Goal: Task Accomplishment & Management: Complete application form

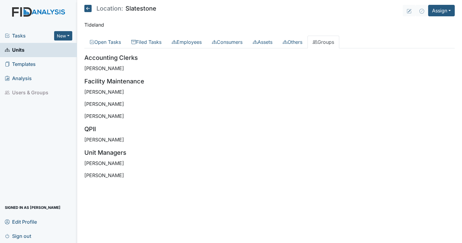
click at [18, 40] on div "Tasks New Form Inspection Document Bundle" at bounding box center [38, 36] width 77 height 14
click at [18, 36] on span "Tasks" at bounding box center [29, 35] width 49 height 7
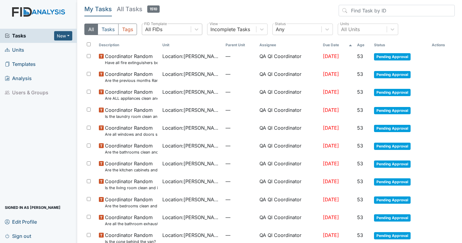
click at [163, 28] on div "All FIDs" at bounding box center [166, 29] width 49 height 11
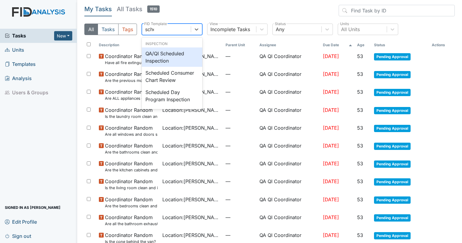
type input "sched"
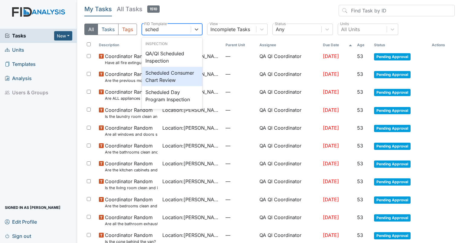
click at [173, 81] on div "Scheduled Consumer Chart Review" at bounding box center [172, 76] width 60 height 19
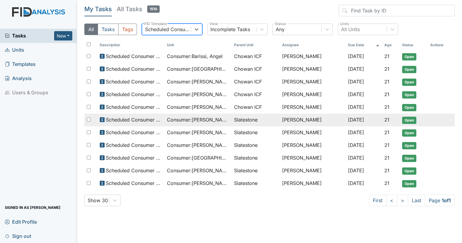
click at [233, 120] on td "Slatestone" at bounding box center [255, 120] width 48 height 13
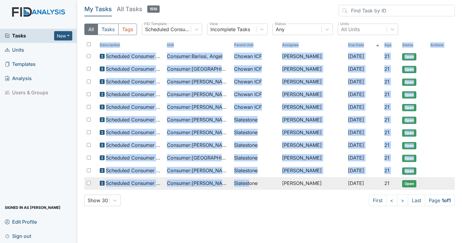
drag, startPoint x: 227, startPoint y: 188, endPoint x: 251, endPoint y: 187, distance: 24.2
click at [251, 187] on div "Description Unit Parent Unit Assignee Due Date Age Status Actions Scheduled Con…" at bounding box center [269, 117] width 370 height 155
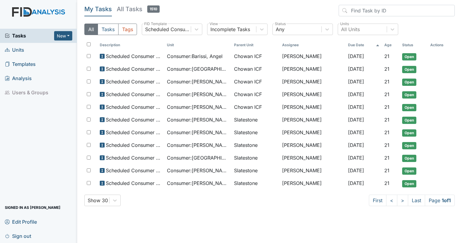
drag, startPoint x: 251, startPoint y: 187, endPoint x: 300, endPoint y: 211, distance: 54.3
click at [300, 211] on main "My Tasks All Tasks 1510 All Tasks Tags Scheduled Consumer Chart Review FID Temp…" at bounding box center [269, 121] width 384 height 243
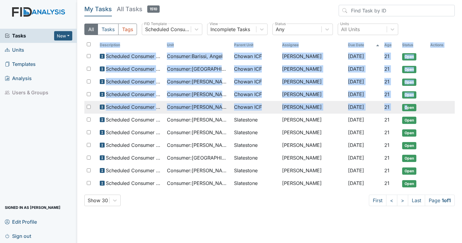
drag, startPoint x: 456, startPoint y: 183, endPoint x: 406, endPoint y: 106, distance: 91.7
click at [406, 106] on main "My Tasks All Tasks 1510 All Tasks Tags Scheduled Consumer Chart Review FID Temp…" at bounding box center [269, 121] width 384 height 243
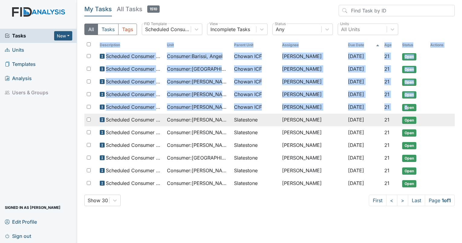
copy table "Description Unit Parent Unit Assignee Due Date Age Status Actions Scheduled Con…"
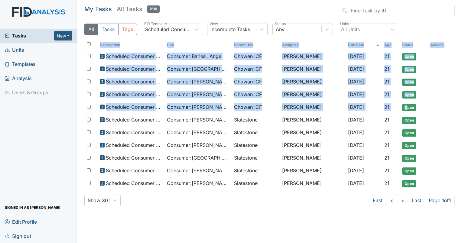
click at [17, 49] on span "Units" at bounding box center [14, 49] width 19 height 9
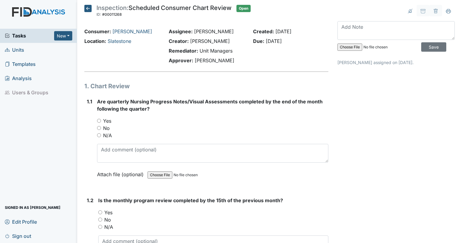
click at [237, 41] on div "Creator: Larkin Raynor" at bounding box center [206, 40] width 75 height 7
click at [118, 43] on link "Slatestone" at bounding box center [120, 41] width 24 height 6
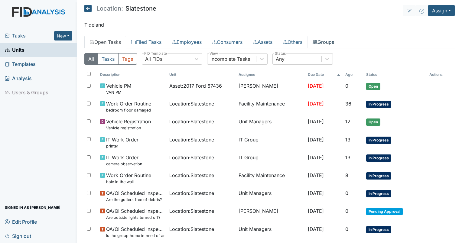
click at [335, 42] on link "Groups" at bounding box center [323, 42] width 32 height 13
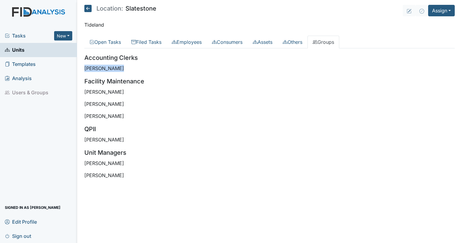
drag, startPoint x: 86, startPoint y: 65, endPoint x: 116, endPoint y: 69, distance: 30.4
click at [116, 69] on p "[PERSON_NAME]" at bounding box center [269, 68] width 370 height 7
click at [117, 69] on p "[PERSON_NAME]" at bounding box center [269, 68] width 370 height 7
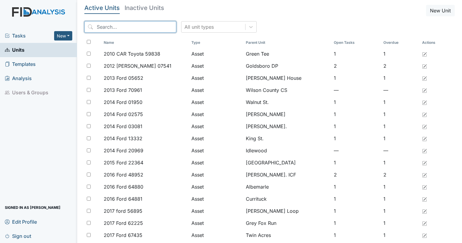
click at [117, 27] on input "search" at bounding box center [130, 26] width 92 height 11
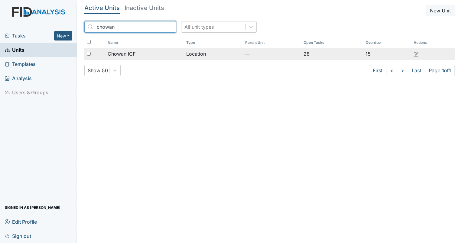
type input "chowan"
click at [126, 50] on span "Chowan ICF" at bounding box center [122, 53] width 28 height 7
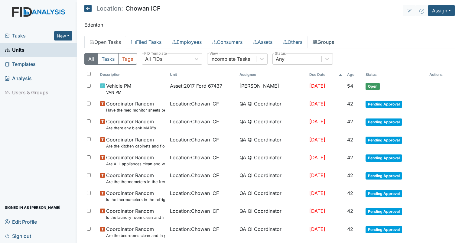
click at [326, 38] on link "Groups" at bounding box center [323, 42] width 32 height 13
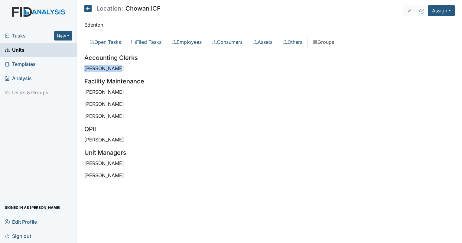
drag, startPoint x: 116, startPoint y: 68, endPoint x: 83, endPoint y: 68, distance: 33.5
click at [83, 68] on main "Location: Chowan ICF Assign Assign Form Assign Inspection Assign Document Assig…" at bounding box center [269, 121] width 384 height 243
drag, startPoint x: 83, startPoint y: 68, endPoint x: 87, endPoint y: 69, distance: 4.2
copy p "Melissa Mack"
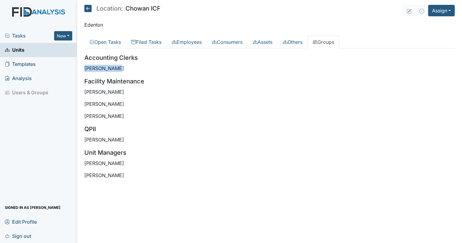
click at [17, 36] on span "Tasks" at bounding box center [29, 35] width 49 height 7
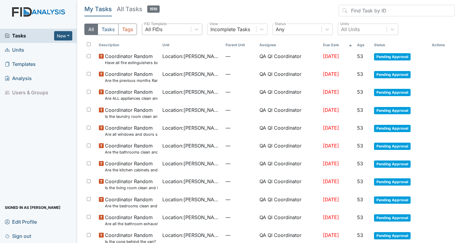
click at [163, 31] on div "All FIDs" at bounding box center [166, 29] width 49 height 11
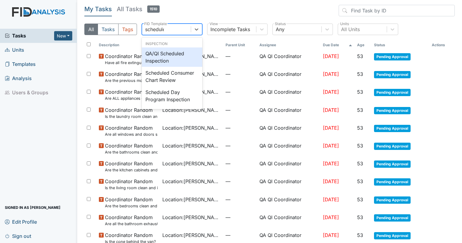
type input "scheduled"
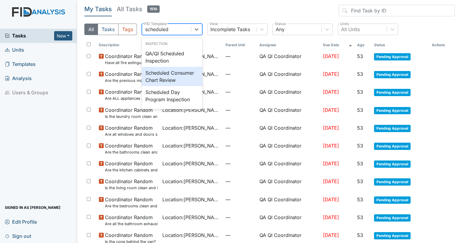
click at [165, 72] on div "Scheduled Consumer Chart Review" at bounding box center [172, 76] width 60 height 19
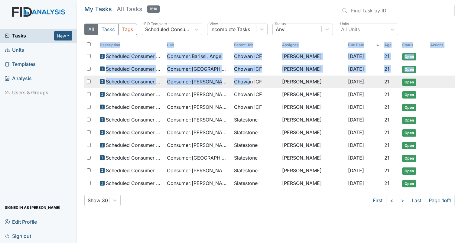
drag, startPoint x: 456, startPoint y: 106, endPoint x: 251, endPoint y: 85, distance: 206.5
click at [251, 85] on main "My Tasks All Tasks 1510 All Tasks Tags Scheduled Consumer Chart Review FID Temp…" at bounding box center [269, 121] width 384 height 243
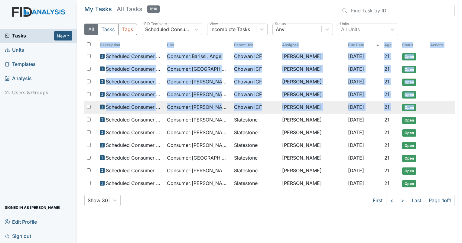
drag, startPoint x: 79, startPoint y: 51, endPoint x: 423, endPoint y: 109, distance: 348.2
click at [423, 109] on main "My Tasks All Tasks 1510 All Tasks Tags Scheduled Consumer Chart Review FID Temp…" at bounding box center [269, 121] width 384 height 243
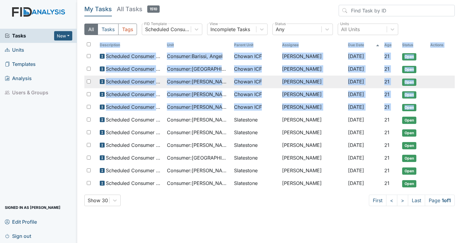
copy table "Description Unit Parent Unit Assignee Due Date Age Status Actions Scheduled Con…"
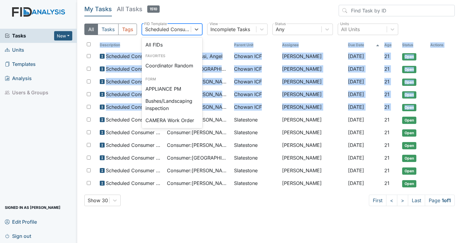
click at [151, 33] on div "Scheduled Consumer Chart Review" at bounding box center [168, 29] width 46 height 7
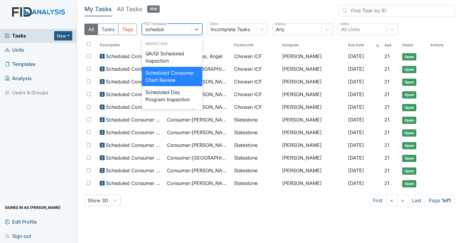
type input "scheduled"
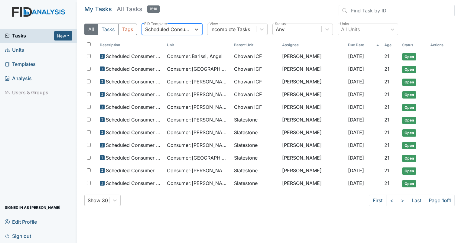
drag, startPoint x: 176, startPoint y: 25, endPoint x: 124, endPoint y: 37, distance: 53.6
click at [124, 37] on div "All Tasks Tags option Scheduled Consumer Chart Review, selected. 0 results avai…" at bounding box center [269, 32] width 370 height 16
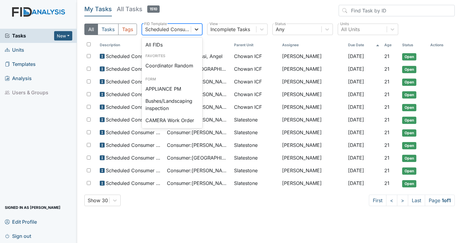
scroll to position [617, 0]
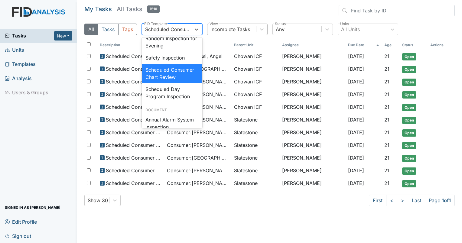
drag, startPoint x: 146, startPoint y: 32, endPoint x: 210, endPoint y: 34, distance: 63.5
click at [210, 34] on div "All Tasks Tags option Scheduled Consumer Chart Review, selected. option Schedul…" at bounding box center [269, 32] width 370 height 16
click at [194, 29] on icon at bounding box center [196, 29] width 6 height 6
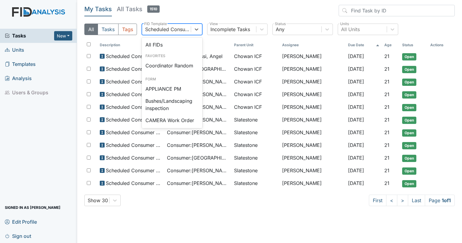
click at [182, 31] on div "Scheduled Consumer Chart Review" at bounding box center [168, 29] width 46 height 7
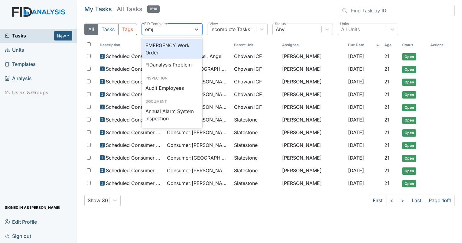
scroll to position [0, 0]
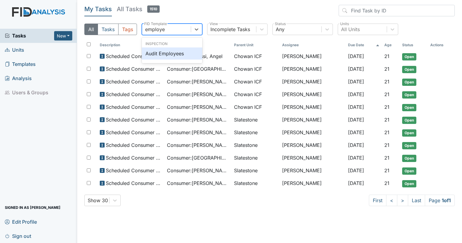
type input "employee"
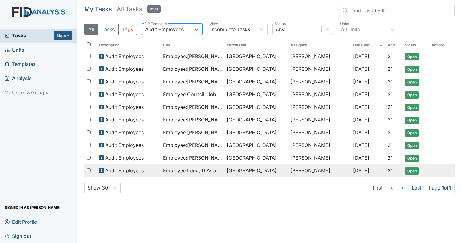
click at [253, 167] on span "[GEOGRAPHIC_DATA]" at bounding box center [252, 170] width 50 height 7
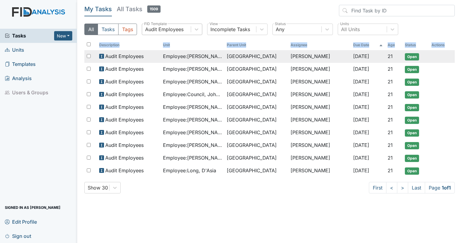
drag, startPoint x: 454, startPoint y: 169, endPoint x: 95, endPoint y: 56, distance: 377.0
click at [95, 56] on main "My Tasks All Tasks 1509 All Tasks Tags Audit Employees FID Template Incomplete …" at bounding box center [269, 121] width 384 height 243
drag, startPoint x: 95, startPoint y: 56, endPoint x: 117, endPoint y: 57, distance: 22.7
copy thead "Description Unit Parent Unit Assignee Due Date Age Status Actions"
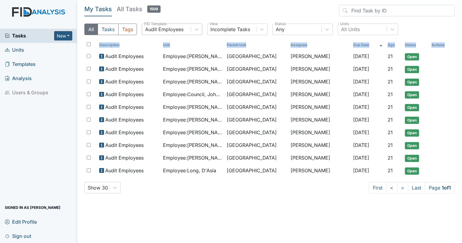
click at [14, 47] on span "Units" at bounding box center [14, 49] width 19 height 9
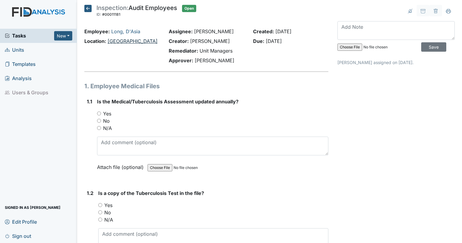
click at [123, 40] on link "[GEOGRAPHIC_DATA]" at bounding box center [133, 41] width 50 height 6
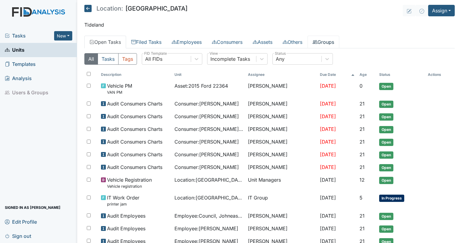
click at [332, 43] on link "Groups" at bounding box center [323, 42] width 32 height 13
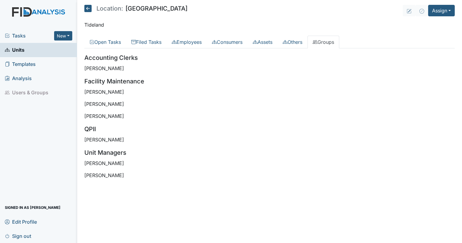
drag, startPoint x: 126, startPoint y: 70, endPoint x: 85, endPoint y: 70, distance: 40.8
click at [85, 70] on p "Desiree Taylor" at bounding box center [269, 68] width 370 height 7
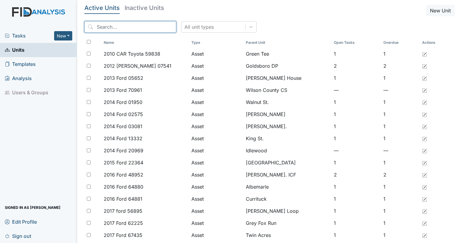
click at [149, 30] on input "search" at bounding box center [130, 26] width 92 height 11
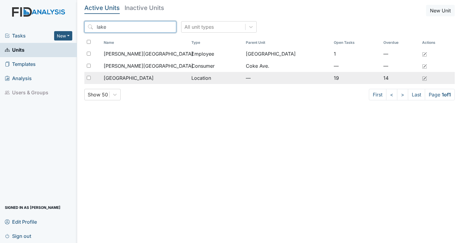
type input "lake"
click at [119, 77] on span "[GEOGRAPHIC_DATA]" at bounding box center [129, 77] width 50 height 7
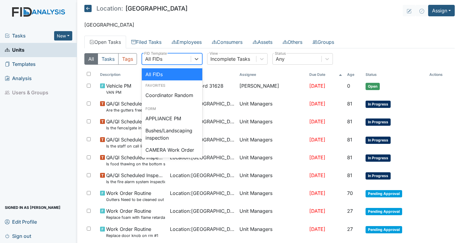
click at [169, 56] on div "All FIDs" at bounding box center [166, 58] width 49 height 11
click at [165, 97] on div "Coordinator Random" at bounding box center [172, 95] width 60 height 12
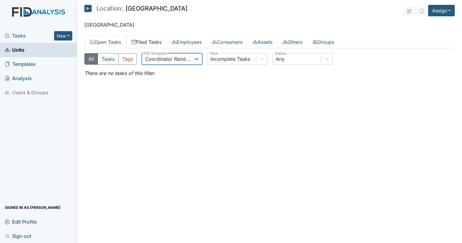
click at [146, 45] on link "Filed Tasks" at bounding box center [146, 42] width 40 height 13
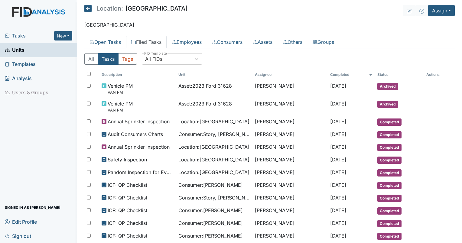
click at [170, 65] on div "All Tasks Tags All FIDs FID Template" at bounding box center [269, 61] width 370 height 16
click at [166, 56] on div "All FIDs" at bounding box center [166, 58] width 49 height 11
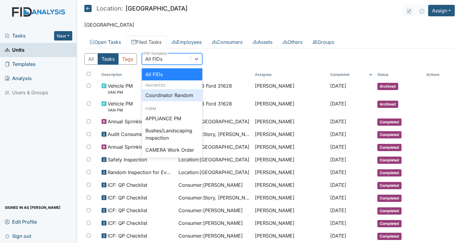
click at [166, 95] on div "Coordinator Random" at bounding box center [172, 95] width 60 height 12
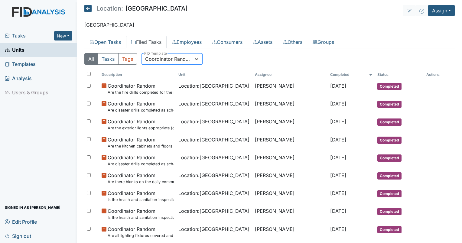
click at [327, 72] on th "Completed" at bounding box center [350, 74] width 47 height 10
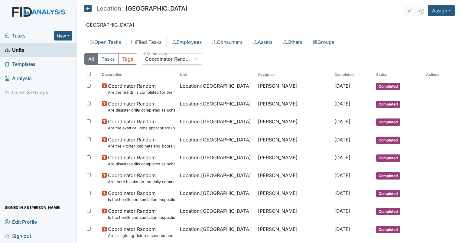
click at [332, 72] on th "Completed" at bounding box center [353, 74] width 42 height 10
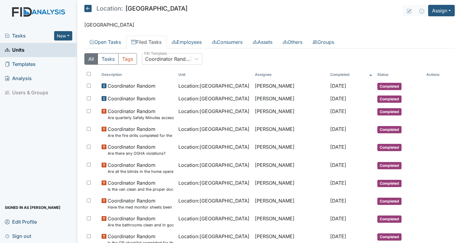
click at [327, 72] on th "Completed" at bounding box center [350, 74] width 47 height 10
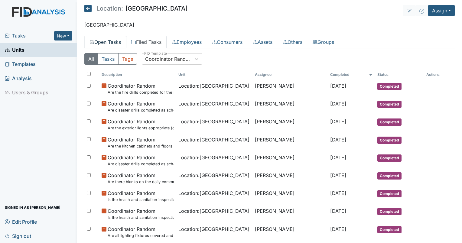
click at [111, 40] on link "Open Tasks" at bounding box center [105, 42] width 42 height 13
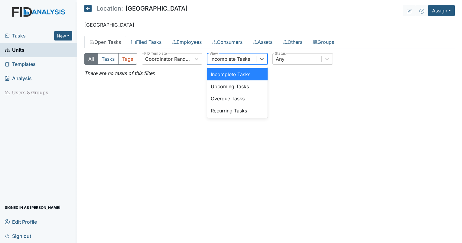
click at [222, 61] on div "Incomplete Tasks" at bounding box center [230, 58] width 40 height 7
click at [137, 33] on main "Location: Lakeview Assign Assign Form Assign Inspection Assign Document Assign …" at bounding box center [269, 121] width 384 height 243
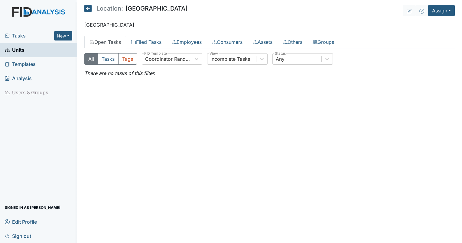
click at [141, 49] on div "All Tasks Tags Coordinator Random FID Template Incomplete Tasks View Any Status…" at bounding box center [269, 64] width 370 height 33
click at [142, 45] on link "Filed Tasks" at bounding box center [146, 42] width 40 height 13
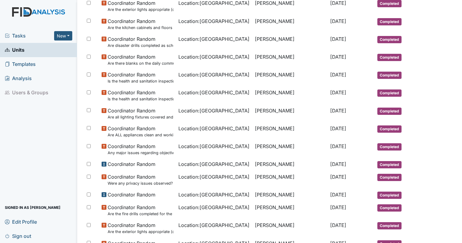
scroll to position [117, 0]
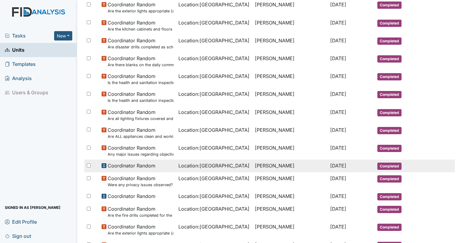
click at [186, 162] on span "Location : Lakeview" at bounding box center [213, 165] width 71 height 7
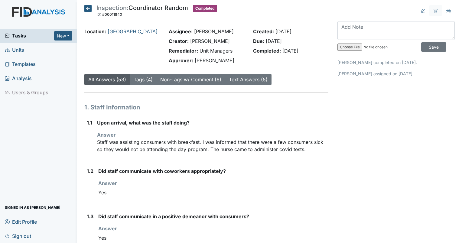
click at [22, 50] on span "Units" at bounding box center [14, 49] width 19 height 9
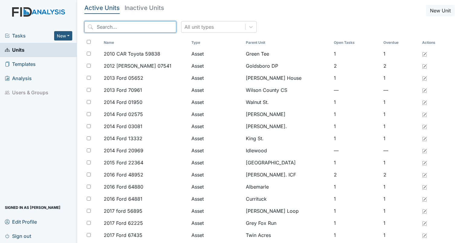
click at [115, 25] on input "search" at bounding box center [130, 26] width 92 height 11
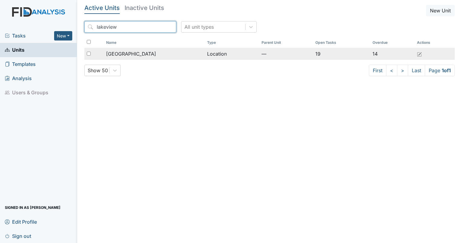
type input "lakeview"
click at [124, 52] on span "[GEOGRAPHIC_DATA]" at bounding box center [131, 53] width 50 height 7
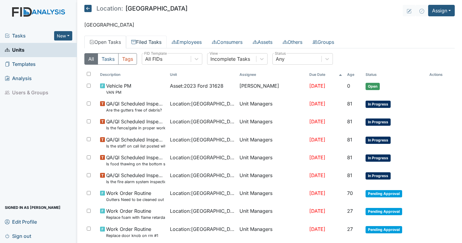
click at [147, 43] on link "Filed Tasks" at bounding box center [146, 42] width 40 height 13
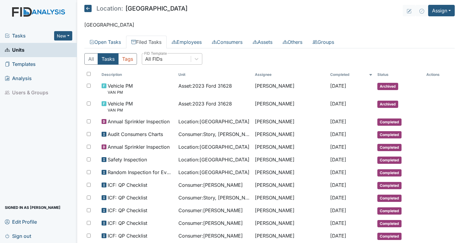
click at [161, 59] on div "All FIDs" at bounding box center [153, 58] width 17 height 7
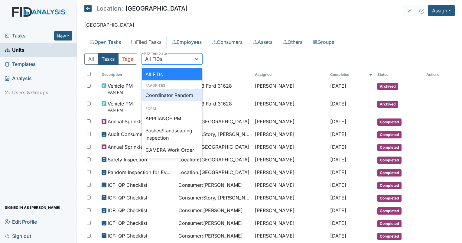
click at [171, 92] on div "Coordinator Random" at bounding box center [172, 95] width 60 height 12
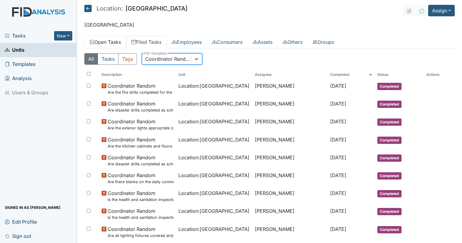
click at [117, 41] on link "Open Tasks" at bounding box center [105, 42] width 42 height 13
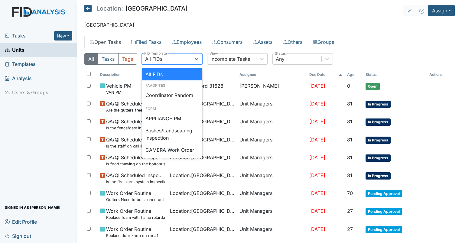
click at [161, 63] on div "All FIDs" at bounding box center [166, 58] width 49 height 11
click at [165, 92] on div "Coordinator Random" at bounding box center [172, 95] width 60 height 12
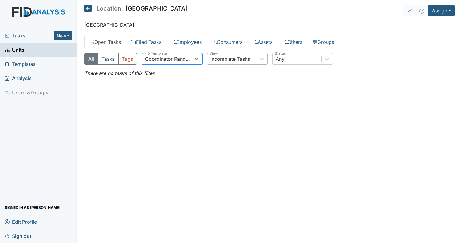
click at [228, 59] on div "Incomplete Tasks" at bounding box center [230, 58] width 40 height 7
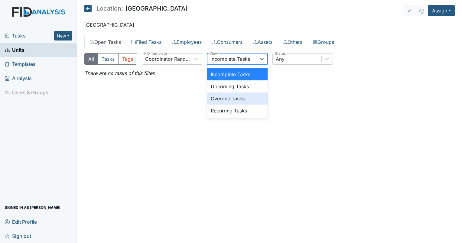
click at [230, 96] on div "Overdue Tasks" at bounding box center [237, 98] width 60 height 12
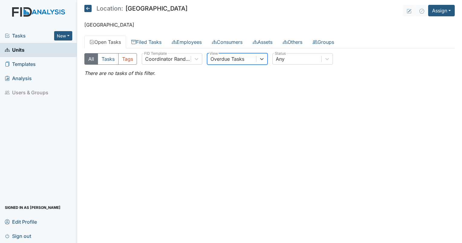
click at [227, 60] on div "Overdue Tasks" at bounding box center [227, 58] width 34 height 7
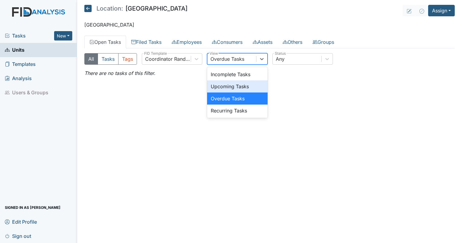
click at [230, 89] on div "Upcoming Tasks" at bounding box center [237, 86] width 60 height 12
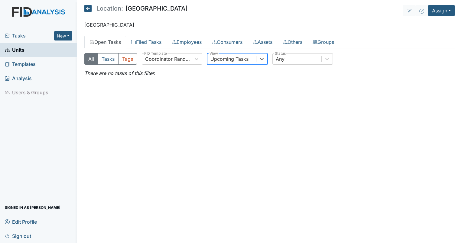
click at [229, 63] on div "Upcoming Tasks" at bounding box center [231, 58] width 49 height 11
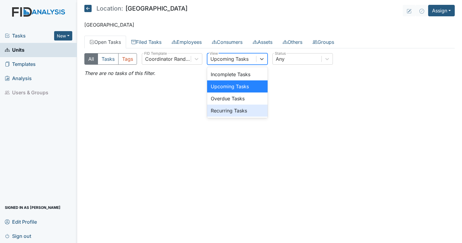
click at [232, 110] on div "Recurring Tasks" at bounding box center [237, 111] width 60 height 12
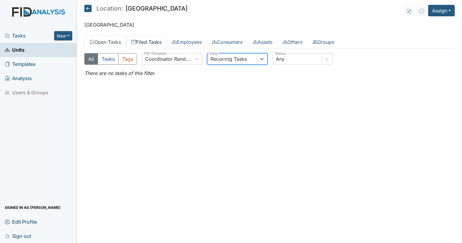
click at [146, 39] on link "Filed Tasks" at bounding box center [146, 42] width 40 height 13
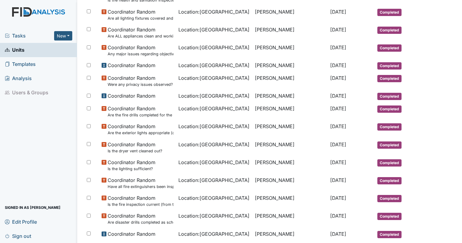
scroll to position [162, 0]
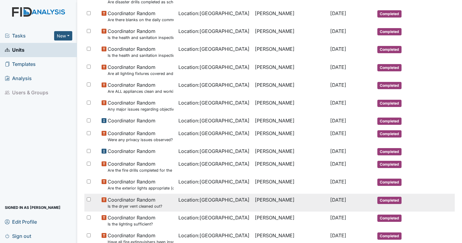
click at [235, 205] on td "Location : Lakeview" at bounding box center [214, 203] width 77 height 18
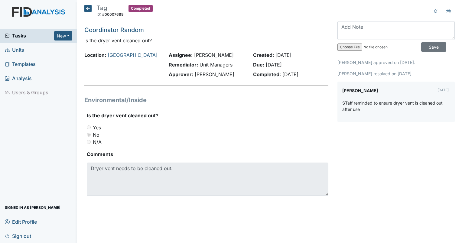
click at [89, 11] on icon at bounding box center [87, 8] width 7 height 7
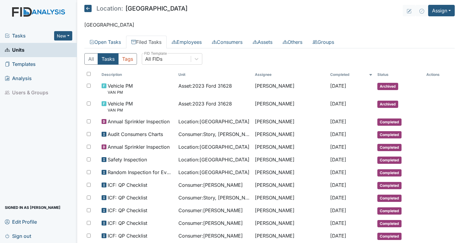
click at [11, 52] on span "Units" at bounding box center [15, 49] width 20 height 9
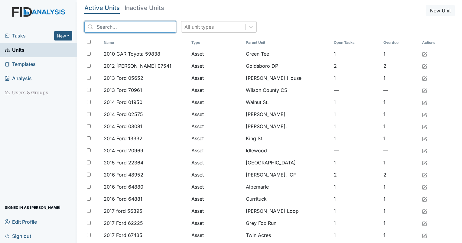
click at [112, 29] on input "search" at bounding box center [130, 26] width 92 height 11
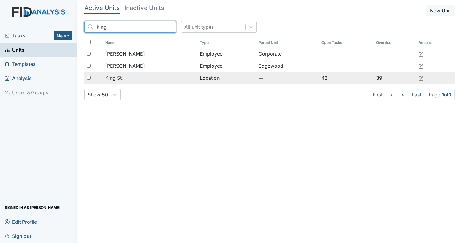
type input "king"
click at [128, 78] on div "King St." at bounding box center [150, 77] width 90 height 7
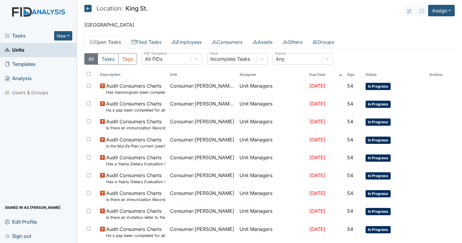
click at [156, 34] on main "Location: King St. Assign Assign Form Assign Inspection Assign Document Assign …" at bounding box center [269, 121] width 384 height 243
click at [154, 36] on link "Filed Tasks" at bounding box center [146, 42] width 40 height 13
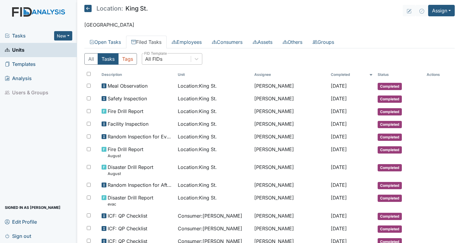
click at [155, 59] on div "All FIDs" at bounding box center [153, 58] width 17 height 7
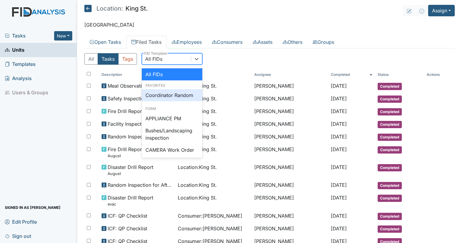
click at [162, 94] on div "Coordinator Random" at bounding box center [172, 95] width 60 height 12
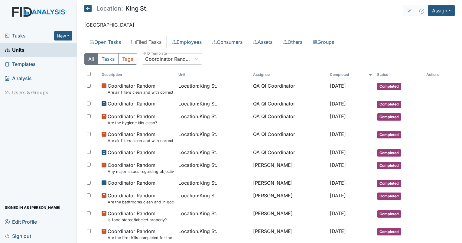
click at [25, 33] on span "Tasks" at bounding box center [29, 35] width 49 height 7
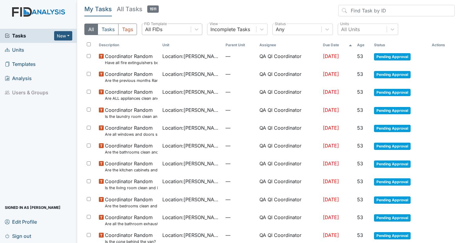
click at [161, 31] on div "All FIDs" at bounding box center [153, 29] width 17 height 7
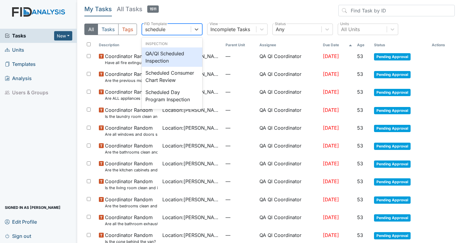
type input "scheduled"
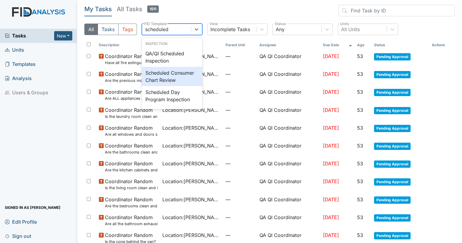
click at [175, 71] on div "Scheduled Consumer Chart Review" at bounding box center [172, 76] width 60 height 19
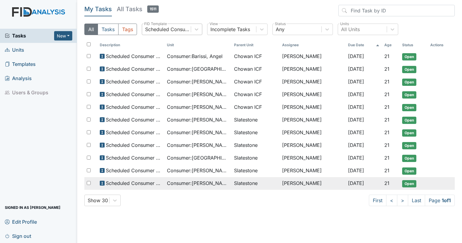
click at [195, 182] on span "Consumer : [PERSON_NAME]" at bounding box center [198, 182] width 62 height 7
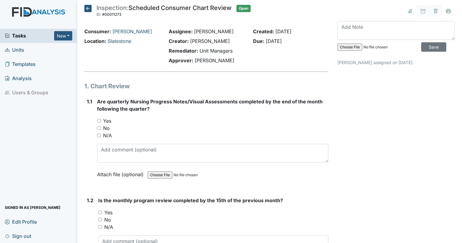
click at [233, 57] on div "Approver: Wilson Raynor" at bounding box center [206, 60] width 75 height 7
drag, startPoint x: 233, startPoint y: 57, endPoint x: 253, endPoint y: 68, distance: 21.9
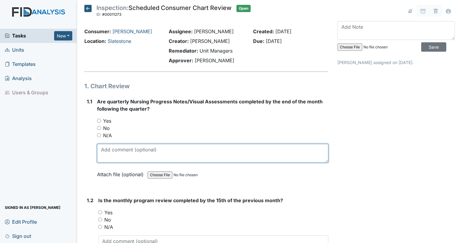
click at [117, 153] on textarea at bounding box center [212, 153] width 231 height 19
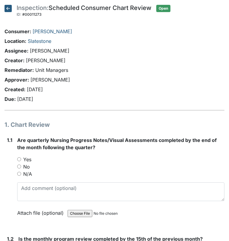
click at [8, 10] on icon at bounding box center [8, 8] width 7 height 7
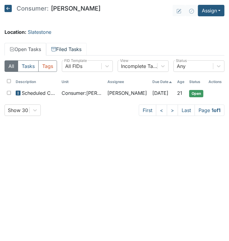
click at [68, 50] on link "Filed Tasks" at bounding box center [66, 49] width 40 height 13
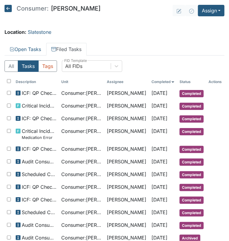
click at [70, 63] on div "All FIDs" at bounding box center [73, 66] width 17 height 7
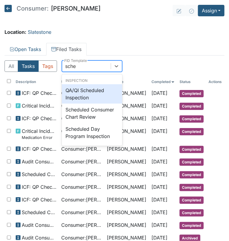
type input "sched"
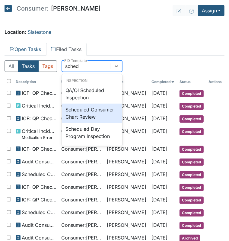
click at [85, 108] on div "Scheduled Consumer Chart Review" at bounding box center [92, 113] width 60 height 19
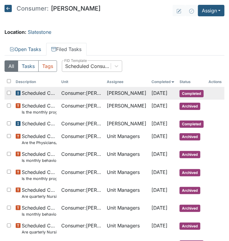
click at [66, 94] on span "Consumer : Smith, Colin" at bounding box center [81, 92] width 41 height 7
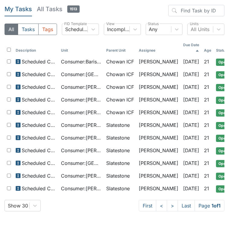
click at [17, 10] on h5 "My Tasks" at bounding box center [18, 9] width 27 height 8
click at [80, 28] on div "Scheduled Consumer Chart Review" at bounding box center [76, 29] width 23 height 7
click at [94, 29] on icon at bounding box center [94, 29] width 4 height 2
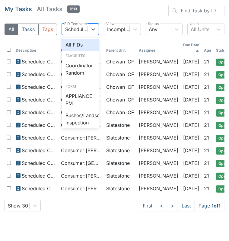
click at [79, 49] on div "All FIDs" at bounding box center [80, 45] width 37 height 12
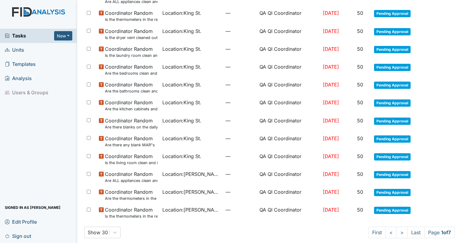
scroll to position [370, 0]
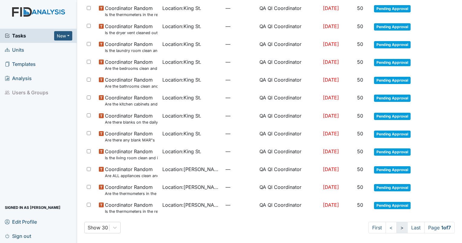
click at [229, 227] on link ">" at bounding box center [401, 227] width 11 height 11
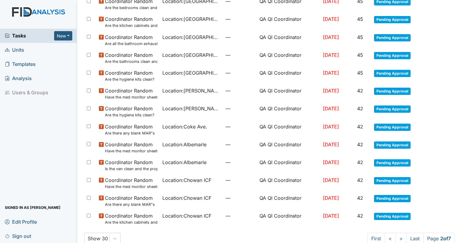
scroll to position [370, 0]
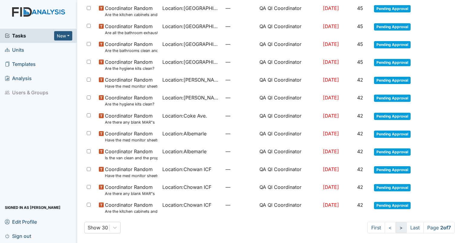
click at [229, 228] on link ">" at bounding box center [400, 227] width 11 height 11
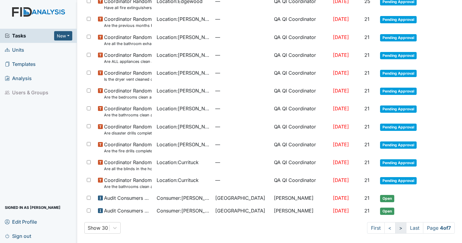
click at [229, 226] on link ">" at bounding box center [400, 227] width 11 height 11
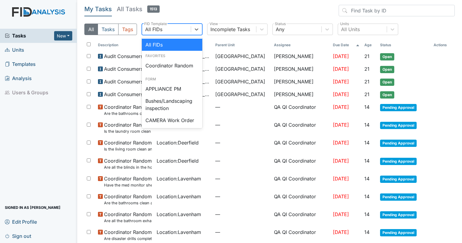
click at [166, 28] on div "All FIDs" at bounding box center [166, 29] width 49 height 11
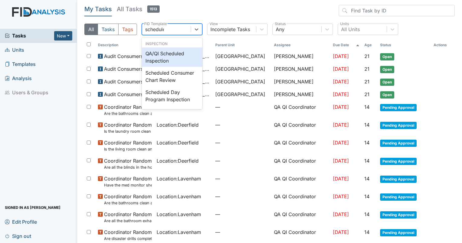
type input "scheduled"
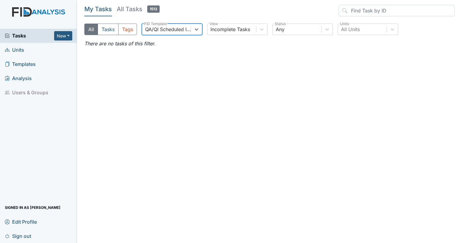
click at [166, 28] on div "QA/QI Scheduled Inspection" at bounding box center [168, 29] width 46 height 7
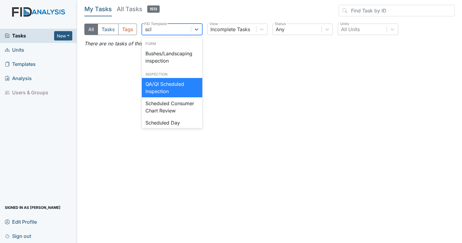
type input "sche"
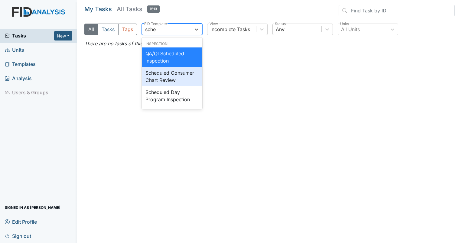
click at [158, 83] on div "Scheduled Consumer Chart Review" at bounding box center [172, 76] width 60 height 19
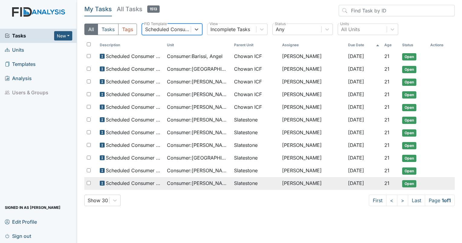
click at [204, 180] on span "Consumer : Smith, Colin" at bounding box center [198, 182] width 62 height 7
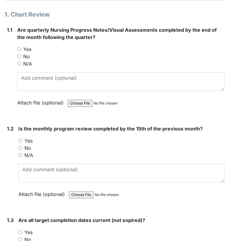
scroll to position [108, 0]
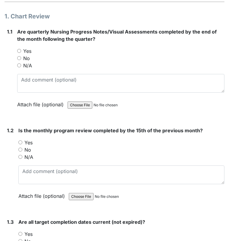
click at [121, 115] on form "Are quarterly Nursing Progress Notes/Visual Assessments completed by the end of…" at bounding box center [121, 72] width 208 height 89
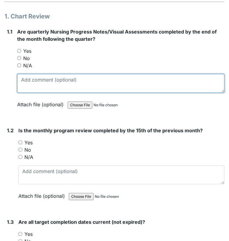
click at [39, 74] on textarea at bounding box center [121, 83] width 208 height 19
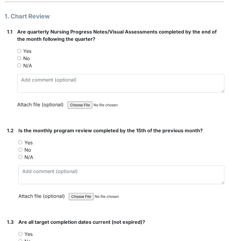
click at [19, 59] on input "No" at bounding box center [19, 58] width 4 height 4
radio input "true"
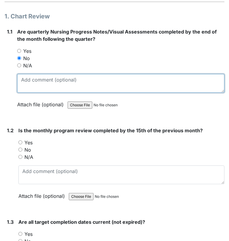
click at [24, 75] on textarea at bounding box center [121, 83] width 208 height 19
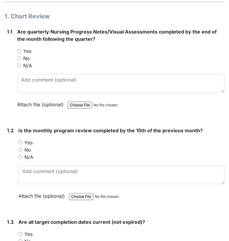
click at [17, 57] on input "No" at bounding box center [19, 58] width 4 height 4
radio input "true"
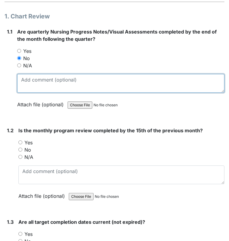
click at [30, 80] on textarea at bounding box center [121, 83] width 208 height 19
type textarea "8/7/25"
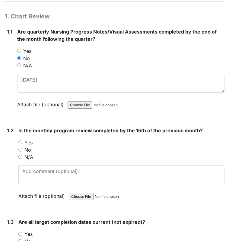
click at [21, 142] on input "Yes" at bounding box center [20, 142] width 4 height 4
radio input "true"
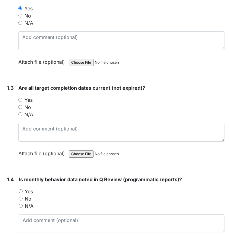
scroll to position [258, 0]
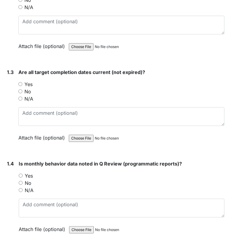
click at [20, 83] on input "Yes" at bounding box center [20, 84] width 4 height 4
radio input "true"
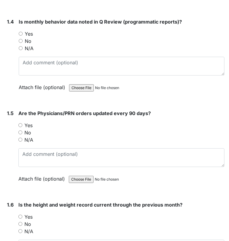
scroll to position [402, 0]
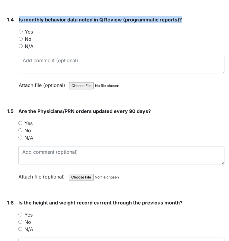
drag, startPoint x: 16, startPoint y: 18, endPoint x: 196, endPoint y: 11, distance: 179.9
click at [22, 32] on input "Yes" at bounding box center [21, 32] width 4 height 4
radio input "true"
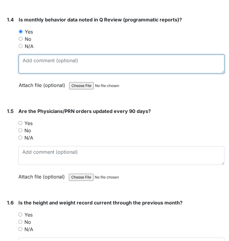
click at [207, 69] on textarea at bounding box center [122, 64] width 206 height 19
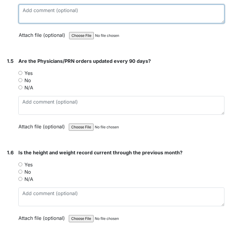
scroll to position [458, 0]
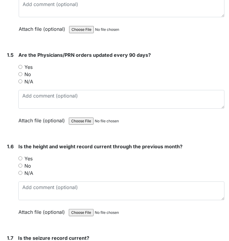
click at [19, 66] on input "Yes" at bounding box center [20, 67] width 4 height 4
radio input "true"
click at [22, 157] on input "Yes" at bounding box center [20, 158] width 4 height 4
radio input "true"
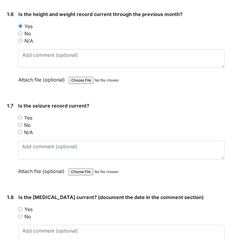
scroll to position [616, 0]
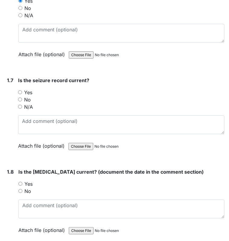
click at [20, 105] on input "N/A" at bounding box center [20, 107] width 4 height 4
radio input "true"
click at [20, 105] on input "N/A" at bounding box center [20, 107] width 4 height 4
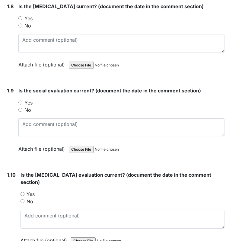
scroll to position [766, 0]
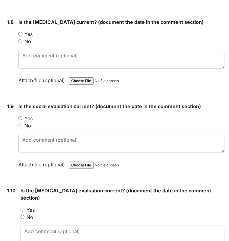
click at [21, 32] on input "Yes" at bounding box center [20, 34] width 4 height 4
radio input "true"
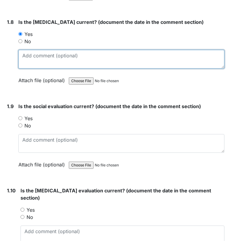
click at [23, 51] on textarea at bounding box center [121, 59] width 206 height 19
type textarea "10/26/2004"
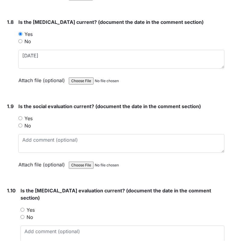
click at [19, 116] on input "Yes" at bounding box center [20, 118] width 4 height 4
radio input "true"
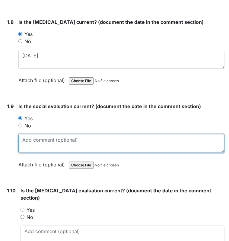
click at [29, 138] on textarea at bounding box center [121, 143] width 206 height 19
type textarea "09/30/2004"
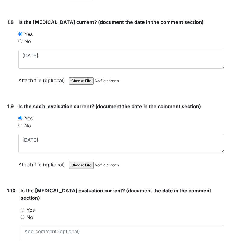
click at [21, 208] on input "Yes" at bounding box center [23, 210] width 4 height 4
radio input "true"
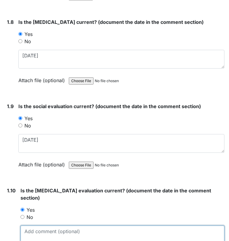
click at [71, 231] on textarea at bounding box center [123, 235] width 204 height 19
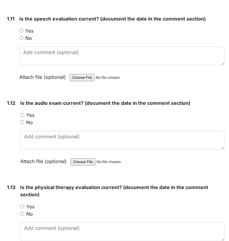
scroll to position [1033, 0]
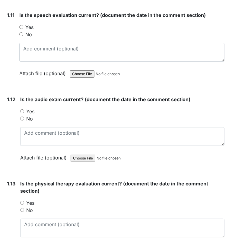
type textarea "5/14/14"
click at [21, 25] on input "Yes" at bounding box center [21, 27] width 4 height 4
radio input "true"
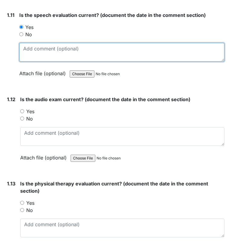
click at [32, 43] on textarea at bounding box center [121, 52] width 205 height 19
click at [33, 49] on textarea at bounding box center [121, 52] width 205 height 19
type textarea "09/26/06"
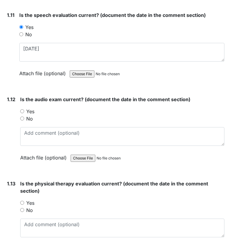
click at [22, 109] on input "Yes" at bounding box center [22, 111] width 4 height 4
radio input "true"
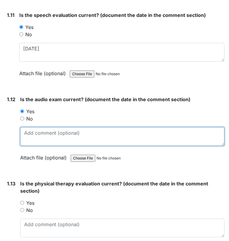
click at [44, 134] on textarea at bounding box center [122, 136] width 204 height 19
type textarea "7/15/15"
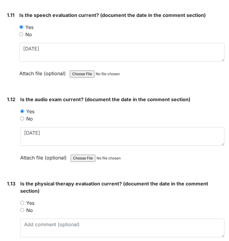
click at [22, 201] on input "Yes" at bounding box center [22, 203] width 4 height 4
radio input "true"
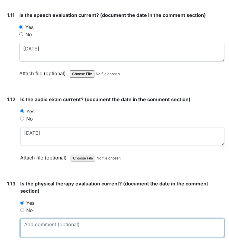
click at [82, 221] on textarea at bounding box center [122, 228] width 204 height 19
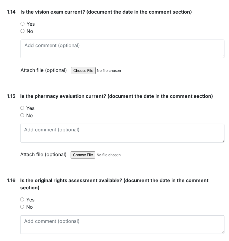
scroll to position [1292, 0]
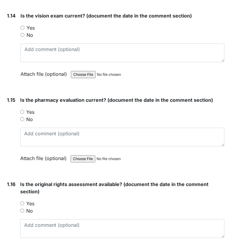
type textarea "09/05/23"
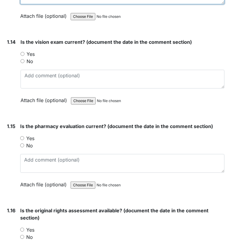
scroll to position [1268, 0]
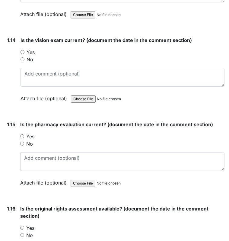
click at [21, 50] on input "Yes" at bounding box center [23, 52] width 4 height 4
radio input "true"
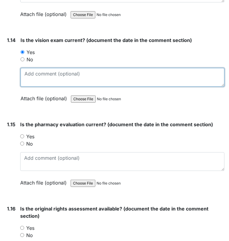
click at [32, 68] on textarea at bounding box center [123, 77] width 204 height 19
type textarea "04/08/2024"
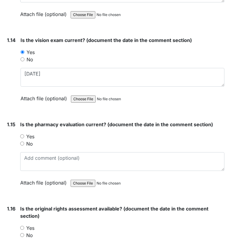
click at [23, 134] on input "Yes" at bounding box center [22, 136] width 4 height 4
radio input "true"
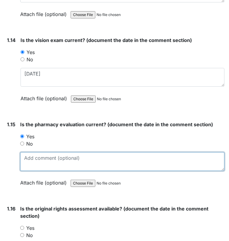
click at [36, 153] on textarea at bounding box center [122, 161] width 204 height 19
type textarea "expires 10/14/25"
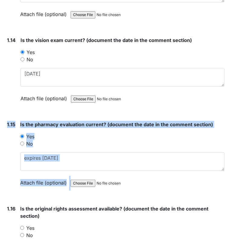
drag, startPoint x: 224, startPoint y: 183, endPoint x: 285, endPoint y: 101, distance: 101.7
click at [229, 101] on html "Tasks New Form Inspection Document Bundle Units Templates Analysis Users & Grou…" at bounding box center [114, 120] width 229 height 241
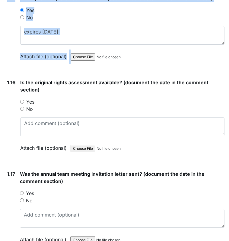
scroll to position [1408, 0]
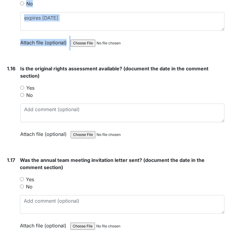
click at [21, 86] on input "Yes" at bounding box center [22, 88] width 4 height 4
radio input "true"
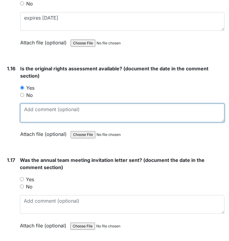
click at [37, 105] on textarea at bounding box center [122, 113] width 204 height 19
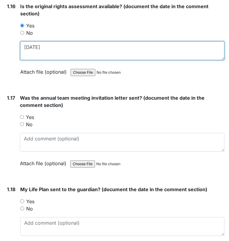
scroll to position [1474, 0]
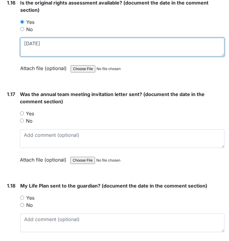
type textarea "9/12/07"
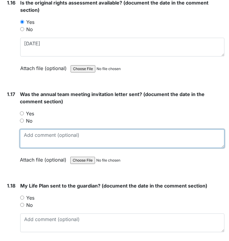
click at [36, 131] on textarea at bounding box center [122, 138] width 205 height 19
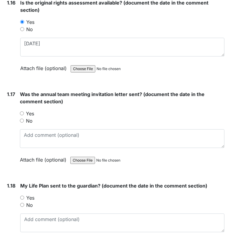
click at [22, 119] on input "No" at bounding box center [22, 121] width 4 height 4
radio input "true"
click at [24, 203] on input "No" at bounding box center [22, 205] width 4 height 4
radio input "true"
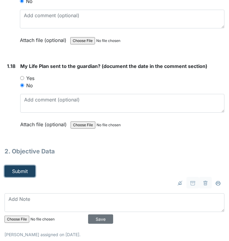
click at [18, 166] on button "Submit" at bounding box center [20, 171] width 31 height 11
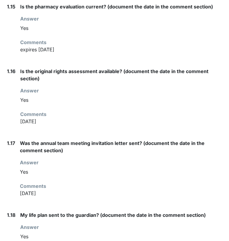
scroll to position [957, 0]
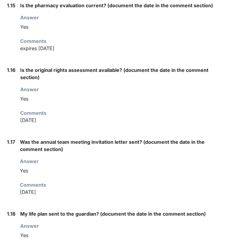
drag, startPoint x: 42, startPoint y: 118, endPoint x: 18, endPoint y: 120, distance: 24.8
click at [18, 120] on div "1.16 Is the original rights assessment available? (document the date in the com…" at bounding box center [115, 97] width 220 height 62
drag, startPoint x: 43, startPoint y: 190, endPoint x: 18, endPoint y: 137, distance: 58.9
click at [18, 138] on div "1.17 Was the annual team meeting invitation letter sent? (document the date in …" at bounding box center [115, 169] width 220 height 62
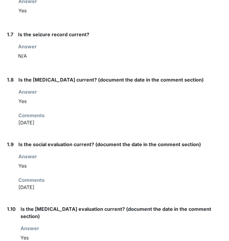
scroll to position [414, 0]
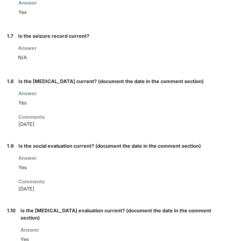
drag, startPoint x: 42, startPoint y: 121, endPoint x: 15, endPoint y: 96, distance: 36.8
click at [15, 96] on div "1.8 Is the psychological evaluation current? (document the date in the comment …" at bounding box center [115, 105] width 220 height 55
drag, startPoint x: 15, startPoint y: 96, endPoint x: 49, endPoint y: 127, distance: 46.2
click at [49, 127] on div "Is the psychological evaluation current? (document the date in the comment sect…" at bounding box center [121, 105] width 206 height 55
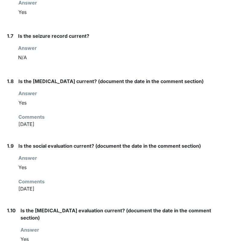
drag, startPoint x: 56, startPoint y: 194, endPoint x: 14, endPoint y: 146, distance: 63.8
click at [14, 146] on div "1.9 Is the social evaluation current? (document the date in the comment section…" at bounding box center [115, 169] width 220 height 55
drag, startPoint x: 14, startPoint y: 146, endPoint x: 58, endPoint y: 198, distance: 68.5
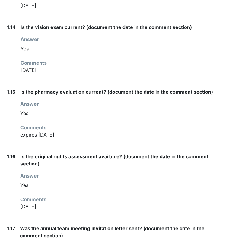
scroll to position [882, 0]
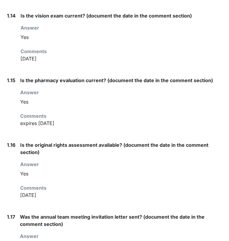
drag, startPoint x: 67, startPoint y: 124, endPoint x: 11, endPoint y: 77, distance: 73.3
click at [11, 77] on div "1.15 Is the pharmacy evaluation current? (document the date in the comment sect…" at bounding box center [115, 104] width 220 height 55
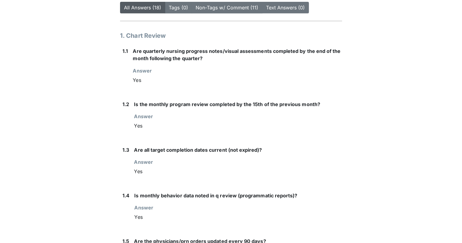
scroll to position [119, 0]
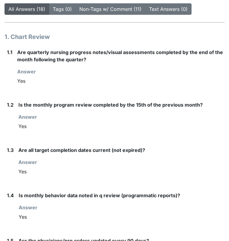
click at [86, 75] on div "Yes" at bounding box center [121, 80] width 208 height 11
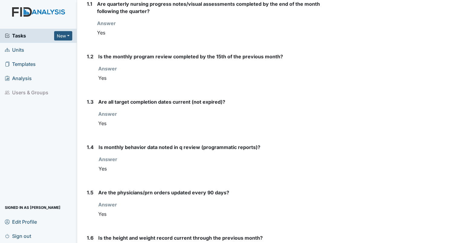
click at [229, 86] on div "Is the monthly program review completed by the 15th of the previous month? Answ…" at bounding box center [213, 71] width 230 height 36
click at [229, 39] on div "Are quarterly nursing progress notes/visual assessments completed by the end of…" at bounding box center [212, 21] width 231 height 43
click at [229, 78] on div "Yes" at bounding box center [213, 77] width 230 height 11
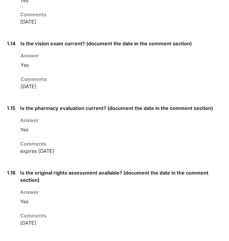
scroll to position [855, 0]
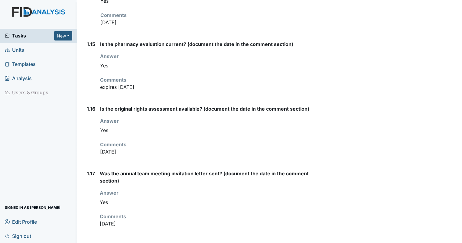
drag, startPoint x: 103, startPoint y: 41, endPoint x: 176, endPoint y: 46, distance: 73.6
click at [176, 46] on div "Is the pharmacy evaluation current? (document the date in the comment section) …" at bounding box center [214, 67] width 228 height 55
drag, startPoint x: 104, startPoint y: 86, endPoint x: 159, endPoint y: 88, distance: 55.3
click at [159, 88] on div "Is the pharmacy evaluation current? (document the date in the comment section) …" at bounding box center [214, 67] width 228 height 55
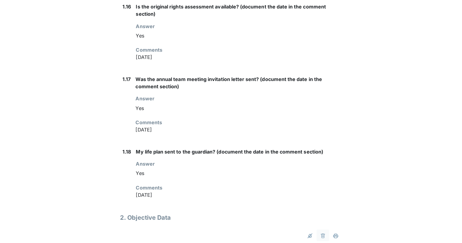
scroll to position [1022, 0]
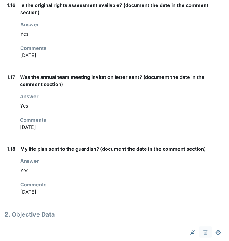
click at [25, 81] on label "Was the annual team meeting invitation letter sent? (document the date in the c…" at bounding box center [122, 80] width 205 height 14
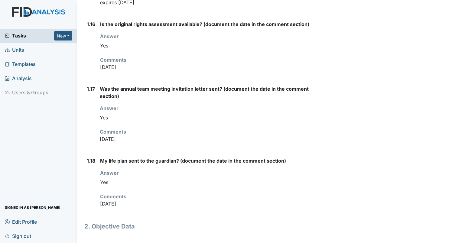
scroll to position [938, 0]
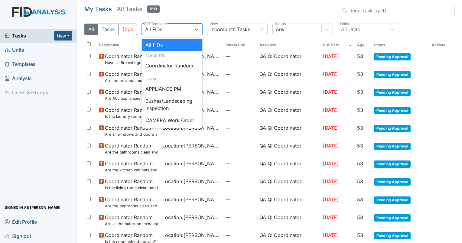
click at [164, 31] on div "All FIDs" at bounding box center [166, 29] width 49 height 11
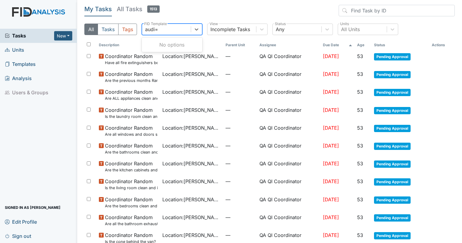
type input "audi"
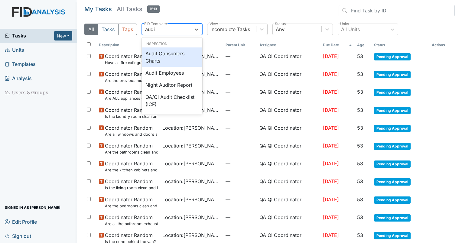
click at [162, 62] on div "Audit Consumers Charts" at bounding box center [172, 56] width 60 height 19
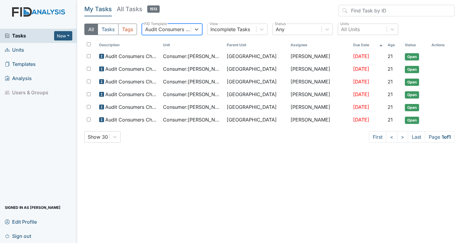
click at [188, 162] on main "My Tasks All Tasks 1513 All Tasks Tags option Audit Consumers Charts, selected.…" at bounding box center [269, 121] width 384 height 243
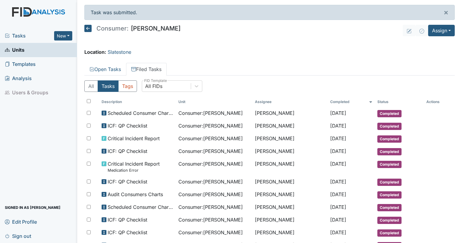
click at [13, 37] on span "Tasks" at bounding box center [29, 35] width 49 height 7
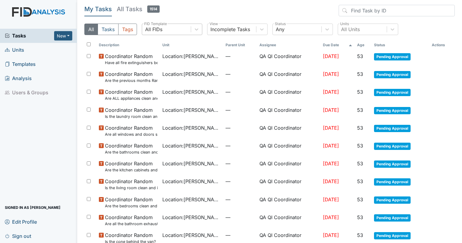
click at [156, 32] on div "All FIDs" at bounding box center [153, 29] width 17 height 7
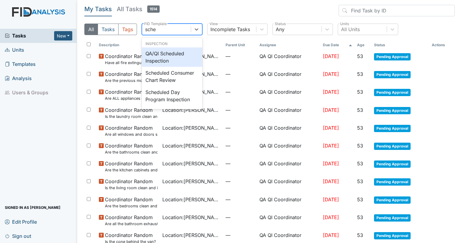
type input "sched"
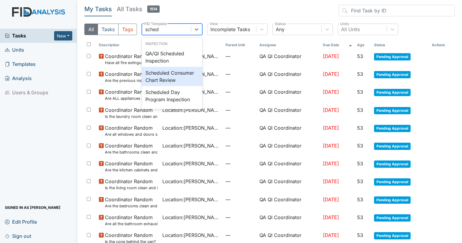
click at [179, 78] on div "Scheduled Consumer Chart Review" at bounding box center [172, 76] width 60 height 19
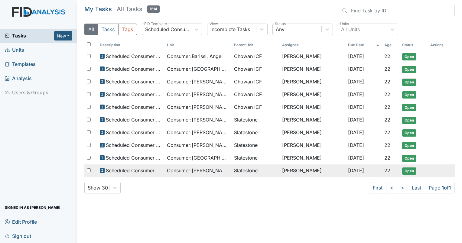
click at [273, 170] on span "Slatestone" at bounding box center [255, 170] width 43 height 7
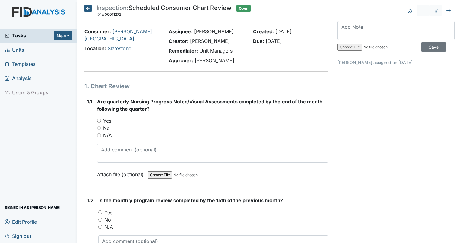
click at [97, 120] on input "Yes" at bounding box center [99, 121] width 4 height 4
radio input "true"
click at [102, 213] on div "Yes" at bounding box center [213, 212] width 230 height 7
click at [99, 213] on input "Yes" at bounding box center [100, 212] width 4 height 4
radio input "true"
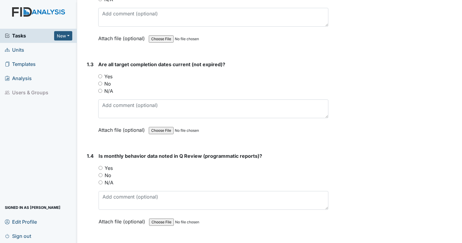
scroll to position [240, 0]
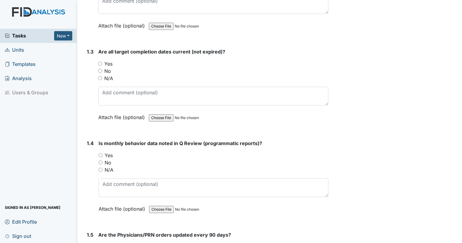
click at [176, 55] on div "Are all target completion dates current (not expired)? You must select one of t…" at bounding box center [213, 86] width 230 height 77
drag, startPoint x: 224, startPoint y: 51, endPoint x: 89, endPoint y: 54, distance: 135.3
click at [89, 54] on div "1.3 Are all target completion dates current (not expired)? You must select one …" at bounding box center [206, 89] width 244 height 82
drag, startPoint x: 89, startPoint y: 54, endPoint x: 142, endPoint y: 63, distance: 54.1
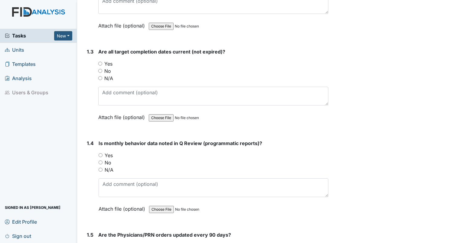
click at [142, 63] on div "Yes" at bounding box center [213, 63] width 230 height 7
click at [100, 63] on input "Yes" at bounding box center [100, 64] width 4 height 4
radio input "true"
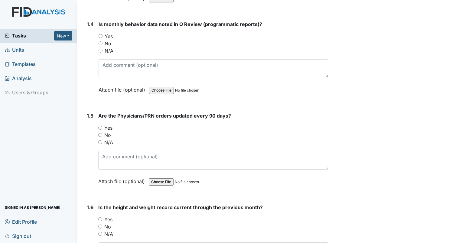
scroll to position [366, 0]
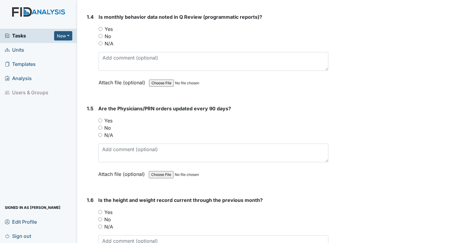
click at [100, 27] on input "Yes" at bounding box center [100, 29] width 4 height 4
radio input "true"
click at [100, 118] on input "Yes" at bounding box center [100, 120] width 4 height 4
radio input "true"
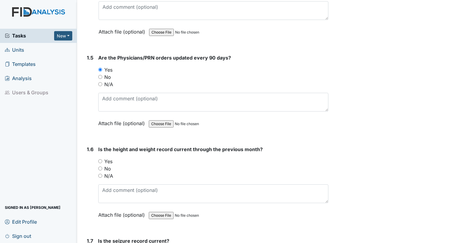
scroll to position [431, 0]
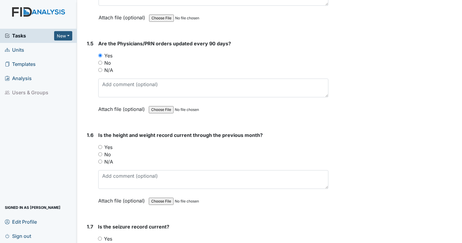
click at [98, 145] on input "Yes" at bounding box center [100, 147] width 4 height 4
radio input "true"
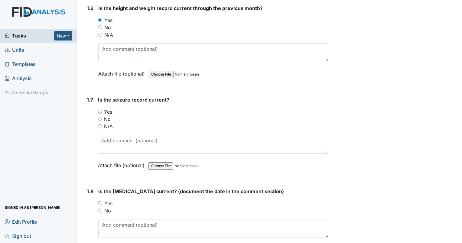
scroll to position [599, 0]
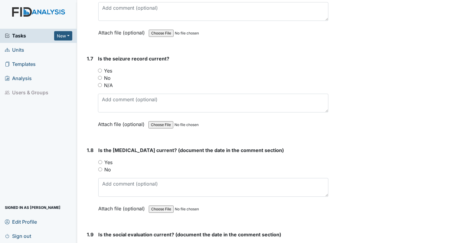
click at [101, 83] on input "N/A" at bounding box center [100, 85] width 4 height 4
radio input "true"
click at [101, 161] on input "Yes" at bounding box center [100, 162] width 4 height 4
radio input "true"
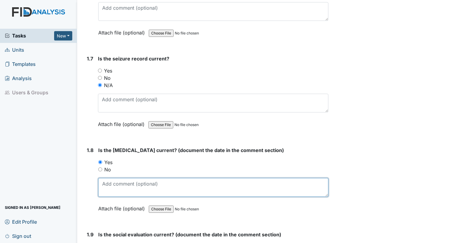
click at [111, 178] on textarea at bounding box center [213, 187] width 230 height 19
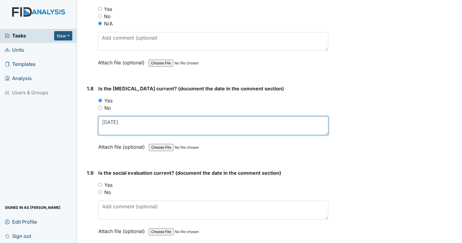
scroll to position [708, 0]
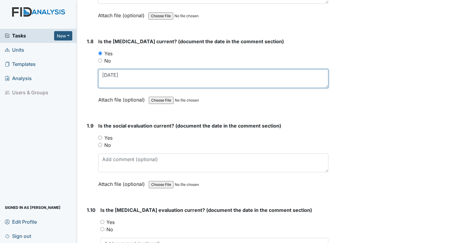
type textarea "3/4/22"
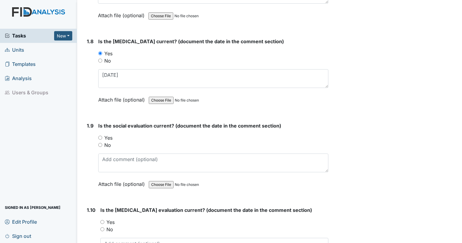
click at [101, 143] on input "No" at bounding box center [100, 145] width 4 height 4
radio input "true"
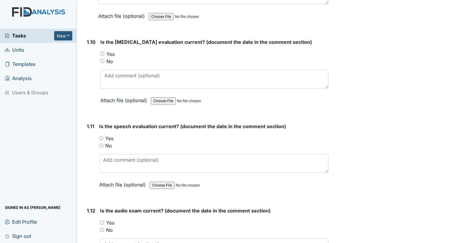
scroll to position [877, 0]
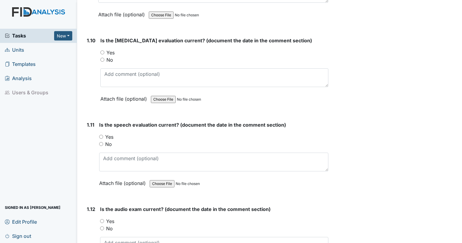
click at [104, 50] on input "Yes" at bounding box center [102, 52] width 4 height 4
radio input "true"
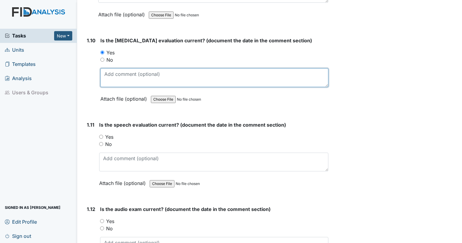
click at [110, 69] on textarea at bounding box center [214, 77] width 228 height 19
type textarea "9/27/23"
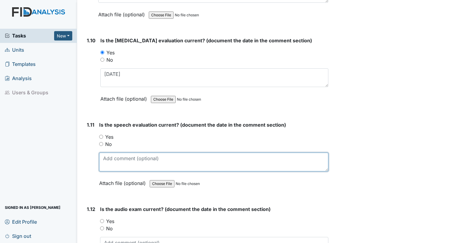
click at [110, 155] on textarea at bounding box center [213, 162] width 229 height 19
type textarea "9/22/23"
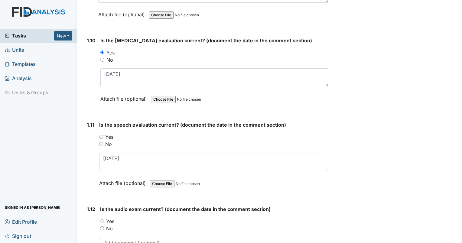
click at [101, 135] on input "Yes" at bounding box center [101, 137] width 4 height 4
radio input "true"
click at [102, 135] on input "Yes" at bounding box center [101, 137] width 4 height 4
radio input "true"
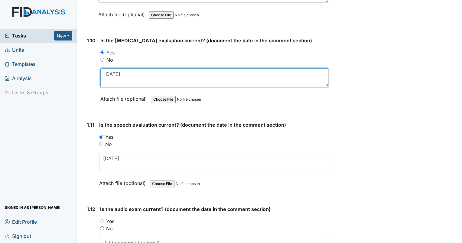
drag, startPoint x: 108, startPoint y: 70, endPoint x: 102, endPoint y: 70, distance: 5.7
click at [102, 70] on textarea "9/27/23" at bounding box center [214, 77] width 228 height 19
click at [108, 71] on textarea "9/27/23" at bounding box center [214, 77] width 228 height 19
click at [107, 70] on textarea "9/27/23" at bounding box center [214, 77] width 228 height 19
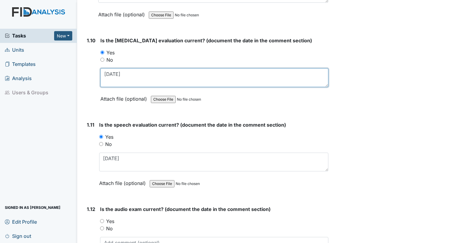
type textarea "5/27/23"
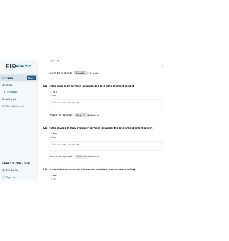
scroll to position [1038, 0]
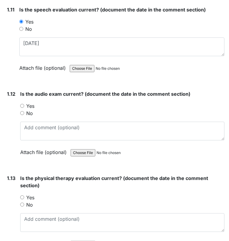
click at [19, 102] on div "1.12 Is the audio exam current? (document the date in the comment section) You …" at bounding box center [115, 127] width 220 height 75
click at [22, 104] on input "Yes" at bounding box center [22, 106] width 4 height 4
radio input "true"
click at [22, 195] on input "Yes" at bounding box center [22, 197] width 4 height 4
radio input "true"
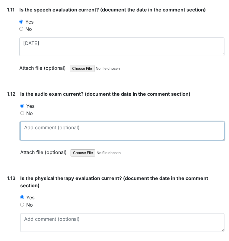
click at [46, 122] on textarea at bounding box center [122, 131] width 204 height 19
type textarea "7/27/23"
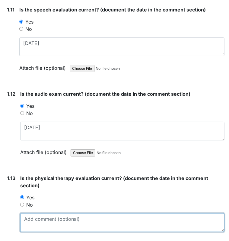
click at [34, 214] on textarea at bounding box center [122, 222] width 204 height 19
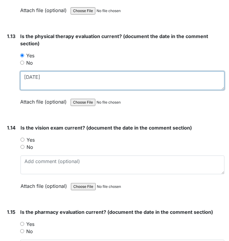
scroll to position [1202, 0]
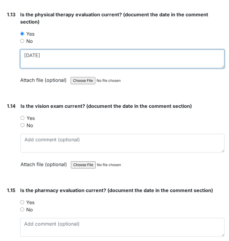
type textarea "5/18/23"
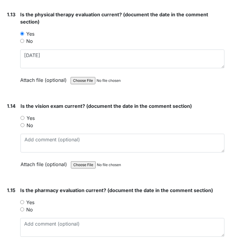
click at [23, 117] on div "Yes" at bounding box center [123, 117] width 204 height 7
click at [22, 116] on input "Yes" at bounding box center [23, 118] width 4 height 4
radio input "true"
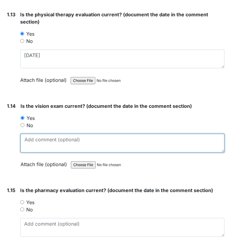
click at [30, 135] on textarea at bounding box center [123, 143] width 204 height 19
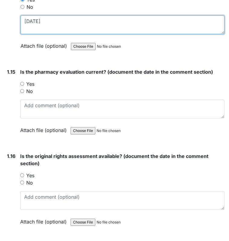
scroll to position [1328, 0]
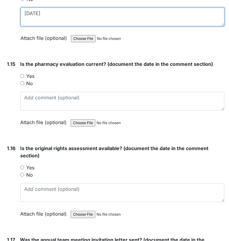
type textarea "5/12/25"
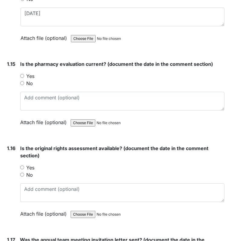
click at [19, 71] on div "1.15 Is the pharmacy evaluation current? (document the date in the comment sect…" at bounding box center [115, 97] width 220 height 75
click at [22, 74] on input "Yes" at bounding box center [22, 76] width 4 height 4
radio input "true"
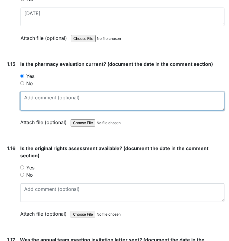
click at [36, 100] on textarea at bounding box center [122, 101] width 204 height 19
type textarea "10/14/25"
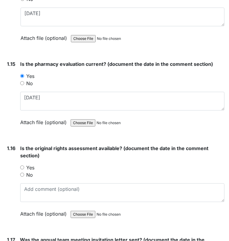
click at [22, 166] on input "Yes" at bounding box center [22, 168] width 4 height 4
radio input "true"
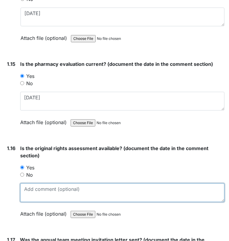
click at [36, 188] on textarea at bounding box center [122, 192] width 204 height 19
click at [34, 192] on textarea "6" at bounding box center [122, 192] width 204 height 19
type textarea "6/15/23"
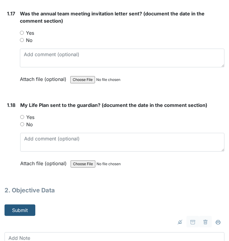
scroll to position [1556, 0]
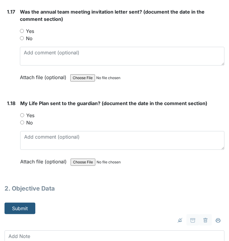
click at [24, 35] on div "No" at bounding box center [122, 38] width 205 height 7
click at [22, 121] on input "No" at bounding box center [22, 123] width 4 height 4
radio input "true"
click at [22, 36] on input "No" at bounding box center [22, 38] width 4 height 4
radio input "true"
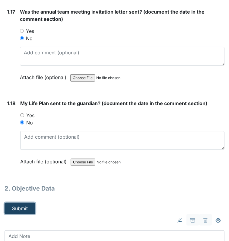
click at [21, 203] on button "Submit" at bounding box center [20, 208] width 31 height 11
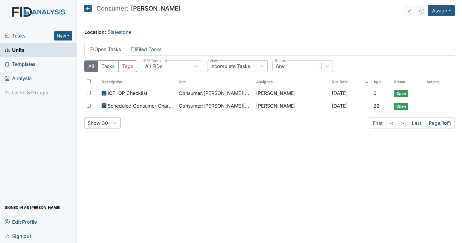
click at [225, 67] on div "Incomplete Tasks" at bounding box center [230, 66] width 40 height 7
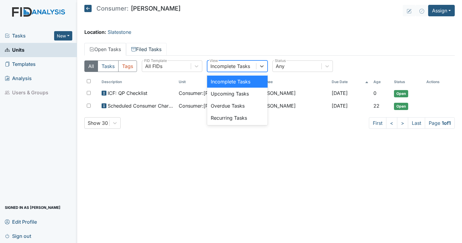
click at [153, 50] on link "Filed Tasks" at bounding box center [146, 49] width 40 height 13
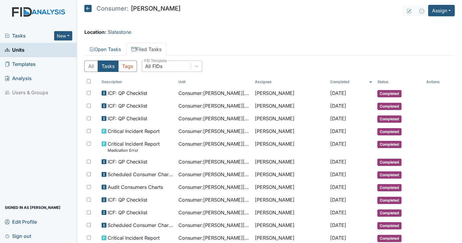
click at [156, 65] on div "All FIDs" at bounding box center [153, 66] width 17 height 7
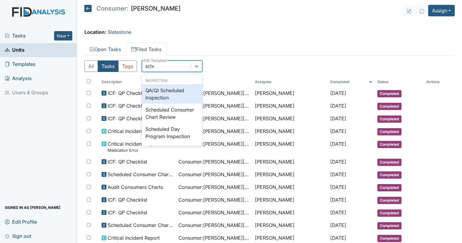
type input "sched"
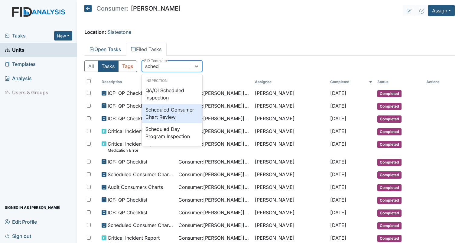
click at [182, 117] on div "Scheduled Consumer Chart Review" at bounding box center [172, 113] width 60 height 19
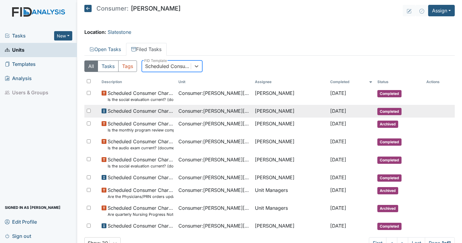
click at [205, 110] on span "Consumer : [PERSON_NAME]" at bounding box center [214, 110] width 72 height 7
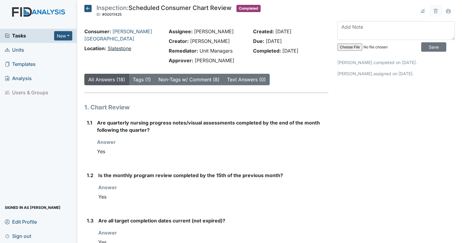
click at [120, 45] on link "Slatestone" at bounding box center [120, 48] width 24 height 6
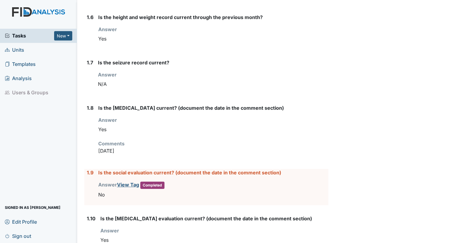
scroll to position [325, 0]
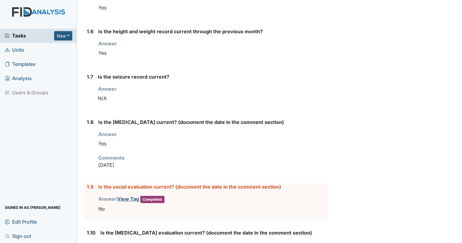
drag, startPoint x: 121, startPoint y: 166, endPoint x: 99, endPoint y: 166, distance: 21.7
click at [99, 166] on p "[DATE]" at bounding box center [213, 164] width 230 height 7
click at [132, 198] on link "View Tag" at bounding box center [128, 199] width 22 height 6
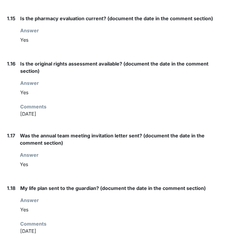
scroll to position [924, 0]
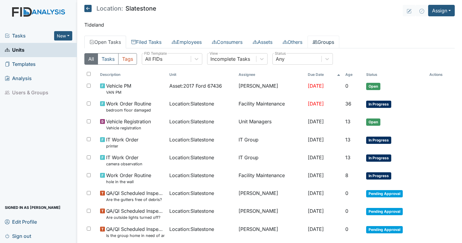
click at [339, 43] on link "Groups" at bounding box center [323, 42] width 32 height 13
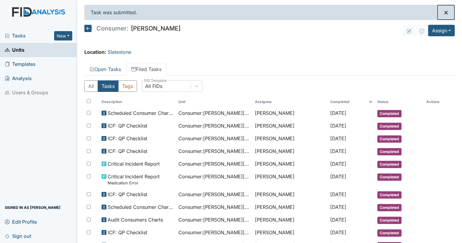
click at [229, 13] on span "×" at bounding box center [445, 12] width 5 height 9
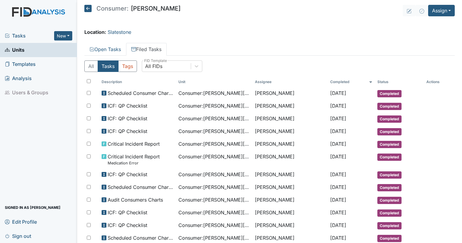
click at [229, 42] on main "Consumer: [PERSON_NAME] Assign Assign Form Assign Inspection Assign Document As…" at bounding box center [269, 121] width 384 height 243
